Goal: Task Accomplishment & Management: Manage account settings

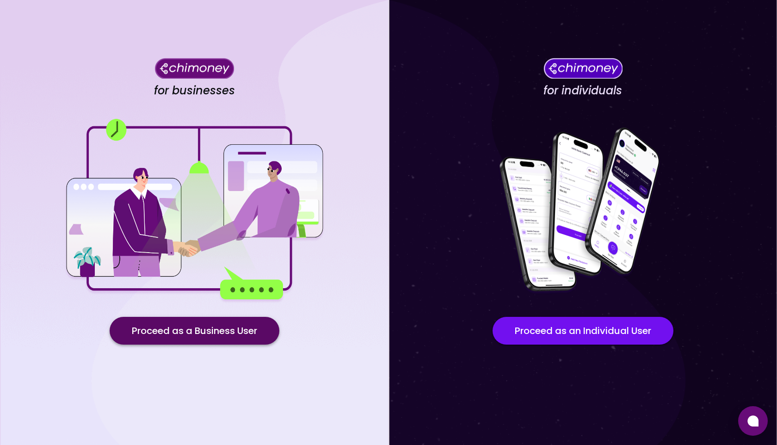
click at [192, 334] on button "Proceed as a Business User" at bounding box center [195, 331] width 170 height 28
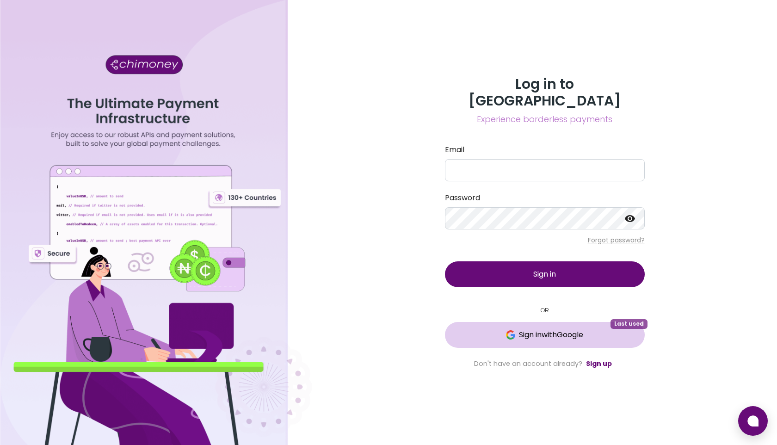
click at [532, 329] on span "Sign in with Google" at bounding box center [551, 334] width 64 height 11
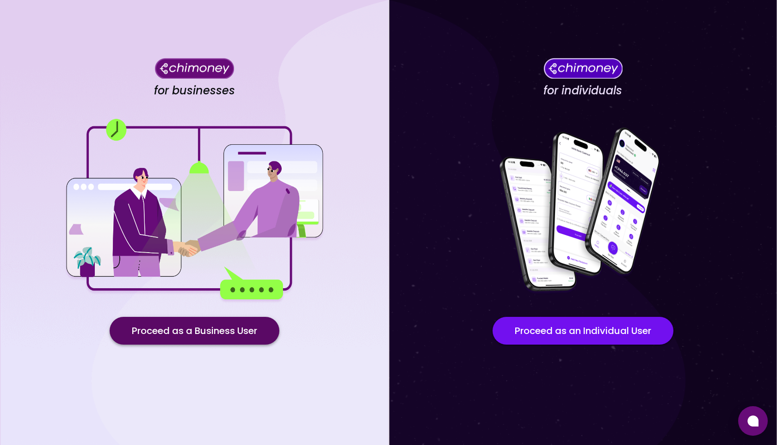
click at [217, 332] on button "Proceed as a Business User" at bounding box center [195, 331] width 170 height 28
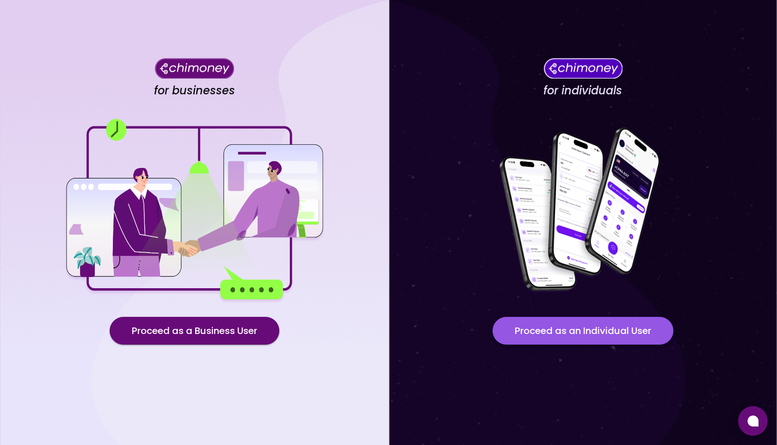
click at [531, 326] on button "Proceed as an Individual User" at bounding box center [582, 331] width 181 height 28
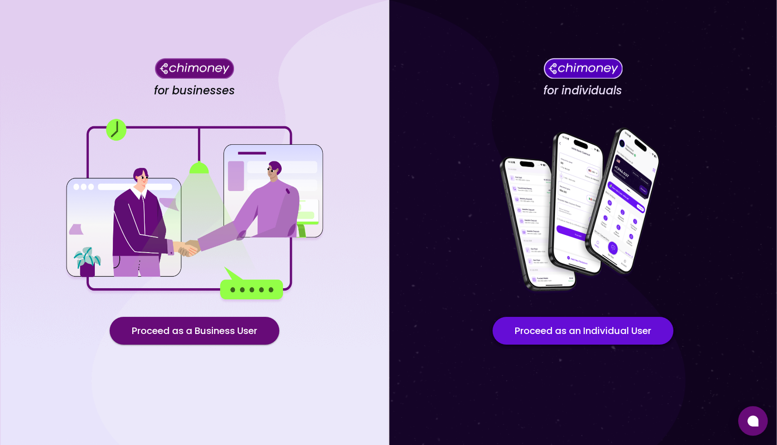
click at [562, 333] on button "Proceed as an Individual User" at bounding box center [582, 331] width 181 height 28
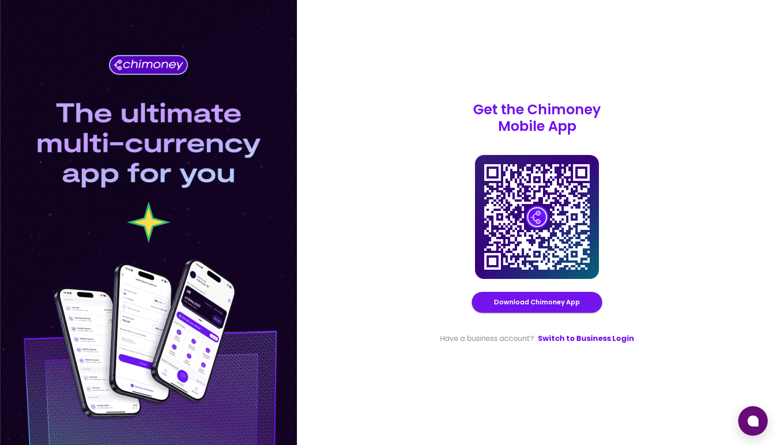
click at [435, 73] on div "Get the Chimoney Mobile App Chimoney Mobile App Download Chimoney App Have a bu…" at bounding box center [537, 222] width 480 height 445
click at [578, 338] on link "Switch to Business Login" at bounding box center [586, 338] width 96 height 11
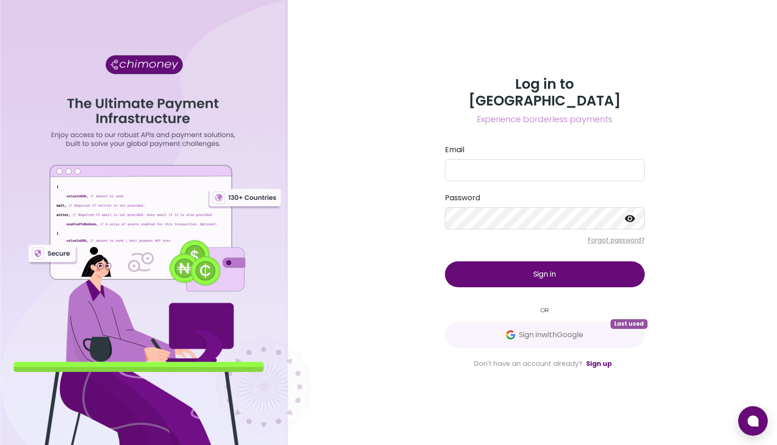
click at [424, 143] on div "Log in to Chimoney Experience borderless payments Email Password Forgot passwor…" at bounding box center [544, 222] width 465 height 445
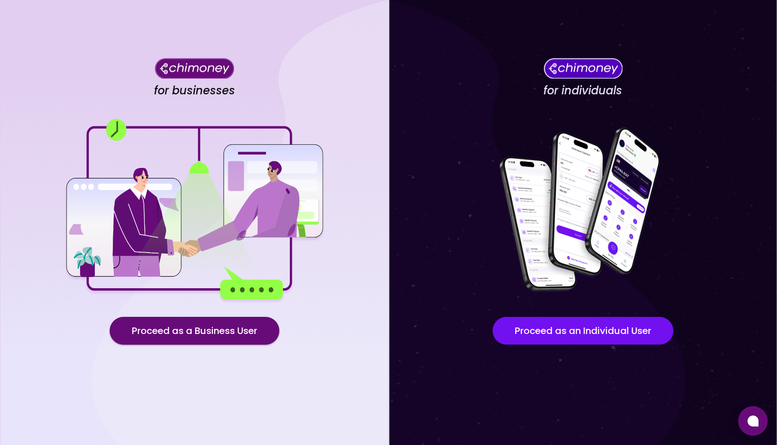
click at [320, 122] on img at bounding box center [194, 210] width 261 height 185
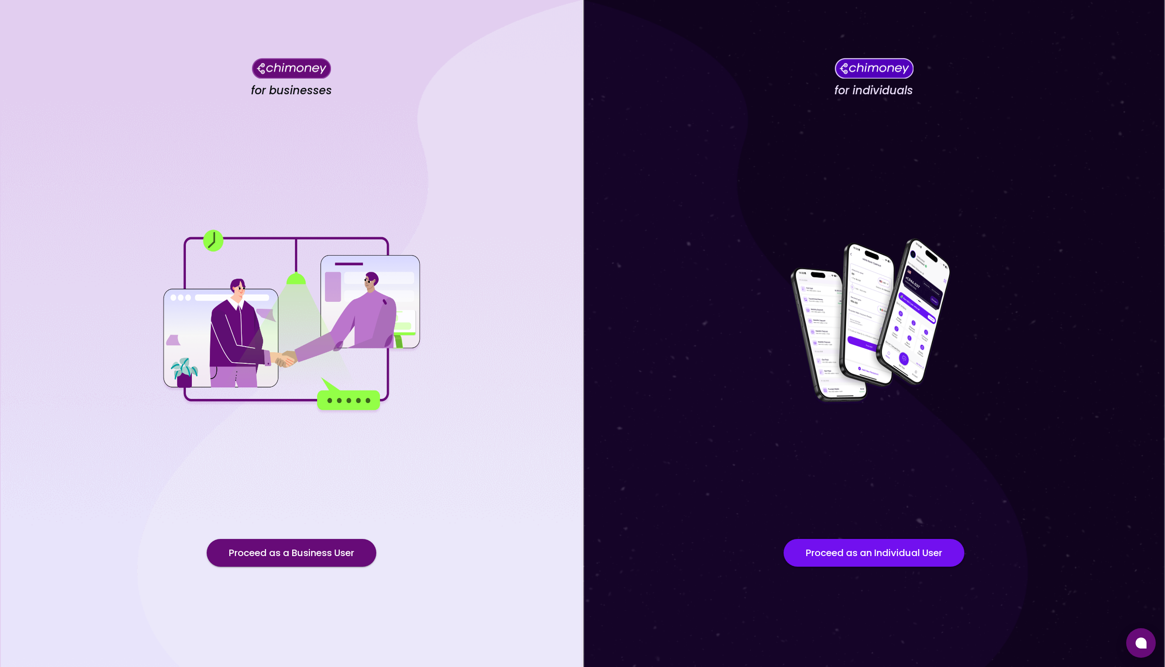
click at [723, 197] on div "for individuals Proceed as an Individual User" at bounding box center [874, 333] width 583 height 667
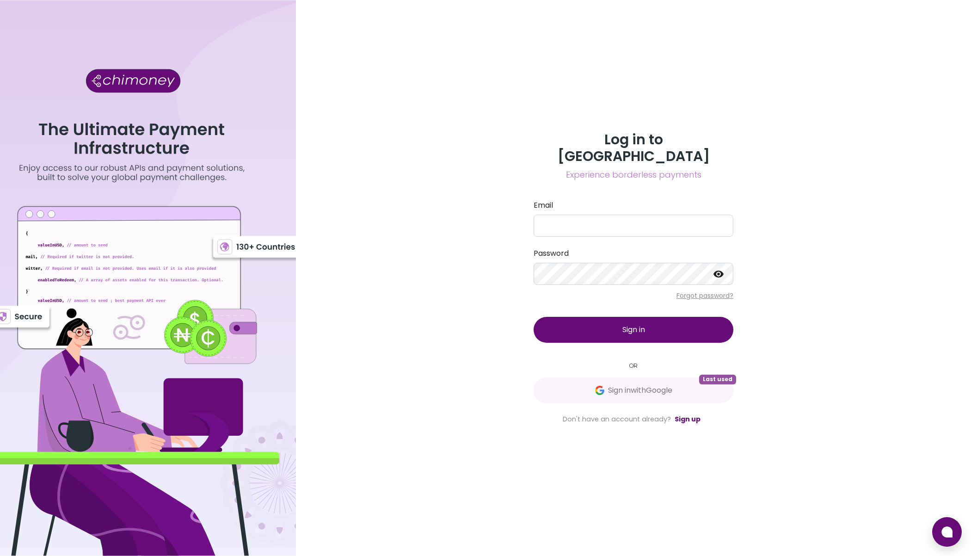
click at [496, 137] on div "Log in to Chimoney Experience borderless payments Email Password Forgot passwor…" at bounding box center [633, 278] width 675 height 556
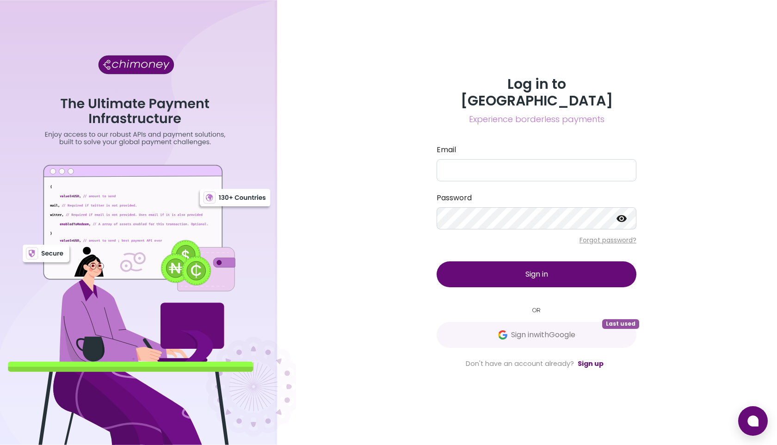
click at [415, 109] on div "Log in to Chimoney Experience borderless payments Email Password Forgot passwor…" at bounding box center [536, 222] width 481 height 445
click at [372, 69] on div "Log in to Chimoney Experience borderless payments Email Password Forgot passwor…" at bounding box center [536, 222] width 481 height 445
click at [354, 117] on div "Log in to Chimoney Experience borderless payments Email Password Forgot passwor…" at bounding box center [536, 222] width 481 height 445
